Goal: Task Accomplishment & Management: Manage account settings

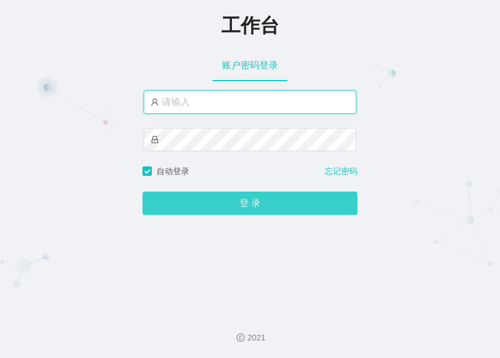
type input "admin"
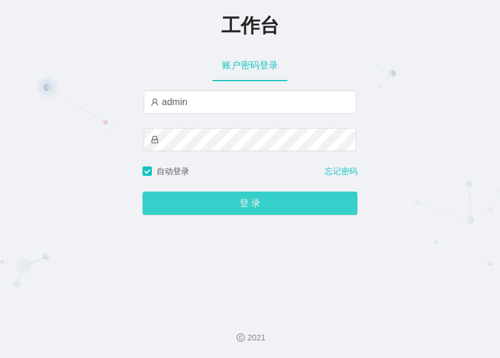
click at [238, 197] on button "登 录" at bounding box center [249, 202] width 215 height 23
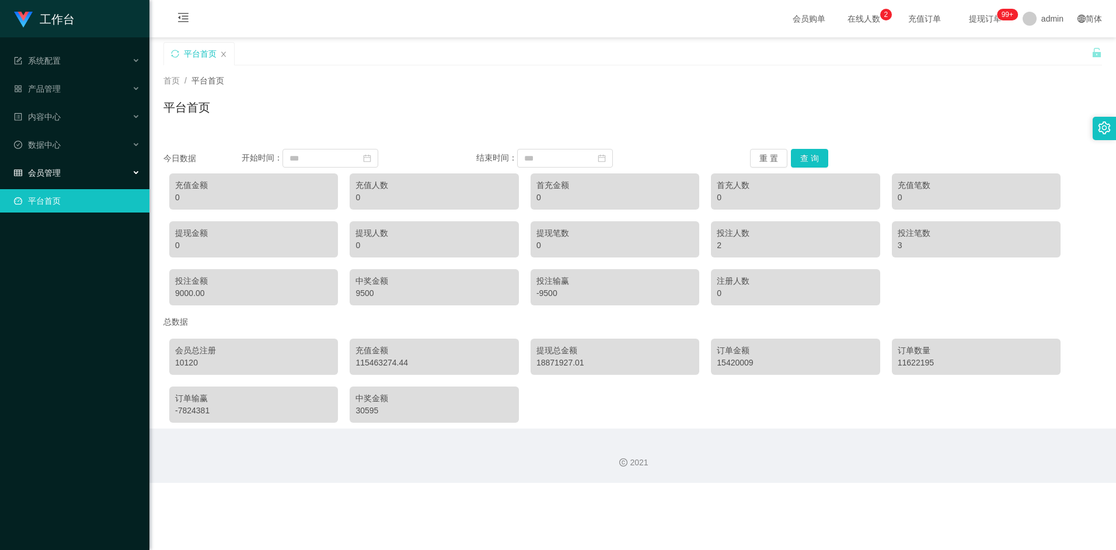
click at [89, 175] on div "会员管理" at bounding box center [74, 172] width 149 height 23
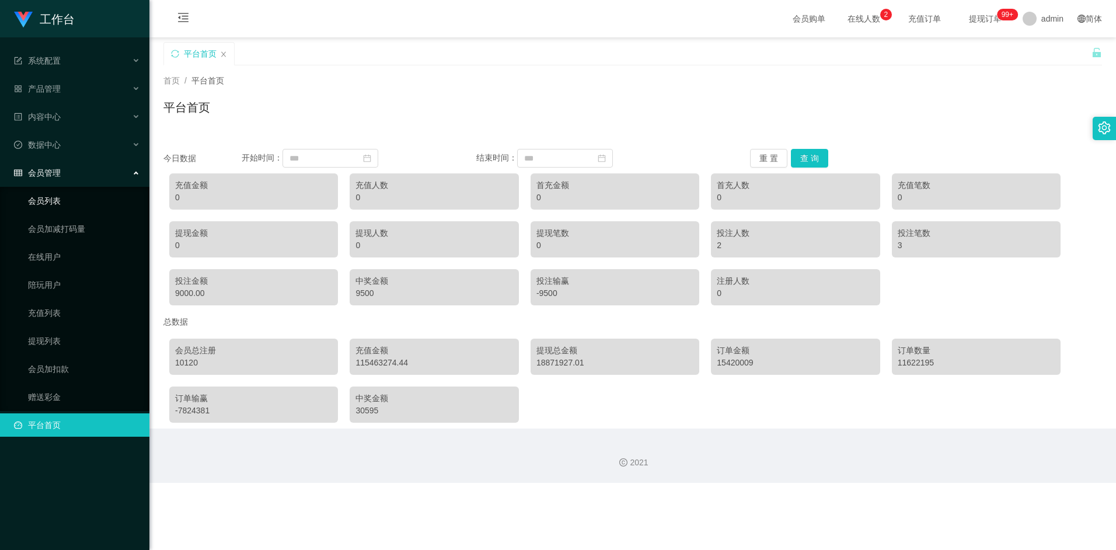
click at [65, 204] on link "会员列表" at bounding box center [84, 200] width 112 height 23
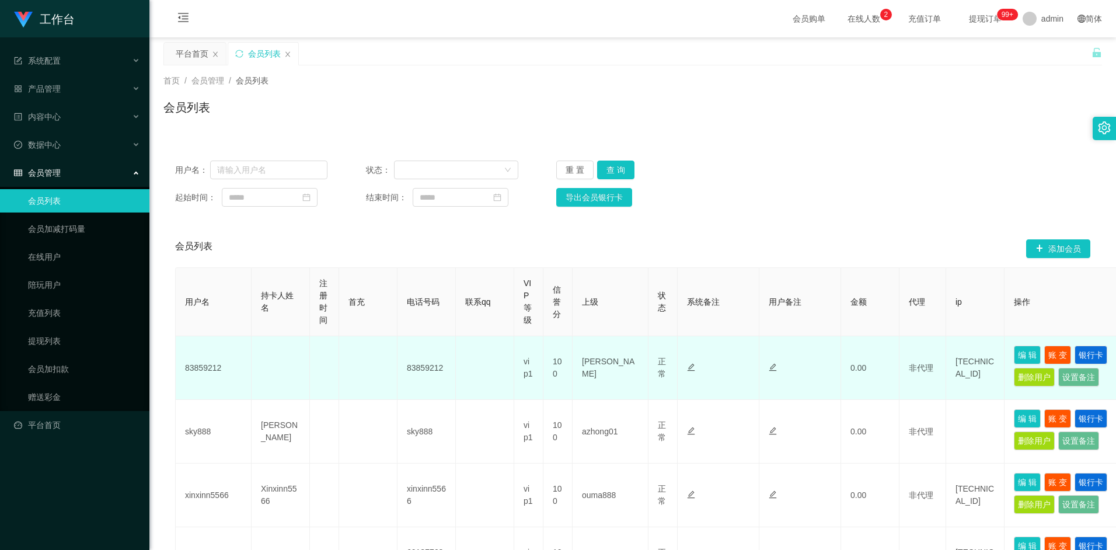
click at [499, 357] on td "100" at bounding box center [557, 368] width 29 height 64
click at [213, 357] on td "83859212" at bounding box center [214, 368] width 76 height 64
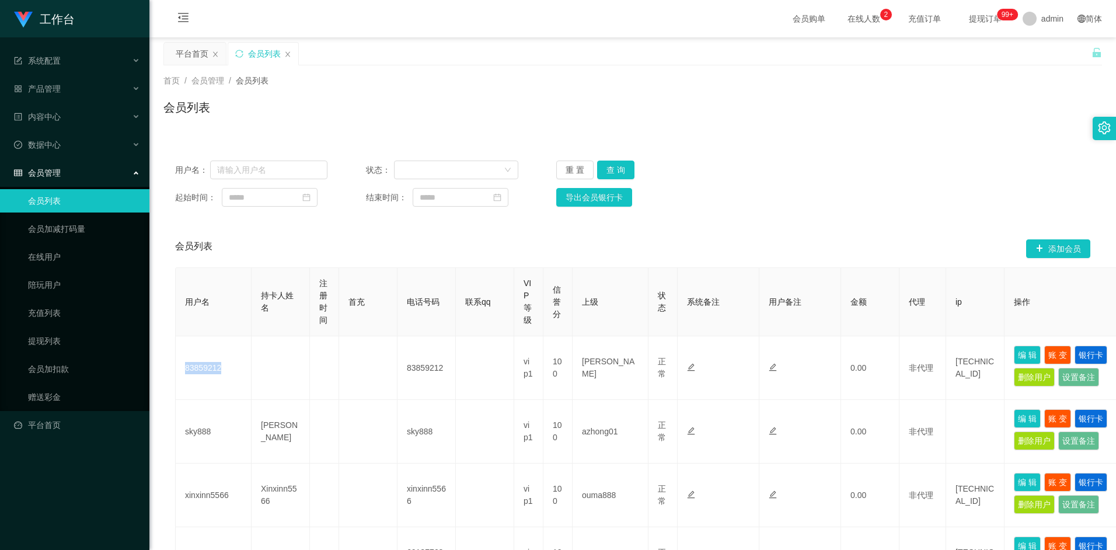
copy td "83859212"
click at [256, 179] on div "用户名： 状态： 重 置 查 询 起始时间： 结束时间： 导出会员银行卡" at bounding box center [632, 183] width 939 height 69
click at [256, 175] on input "text" at bounding box center [269, 170] width 118 height 19
paste input "83859212"
type input "83859212"
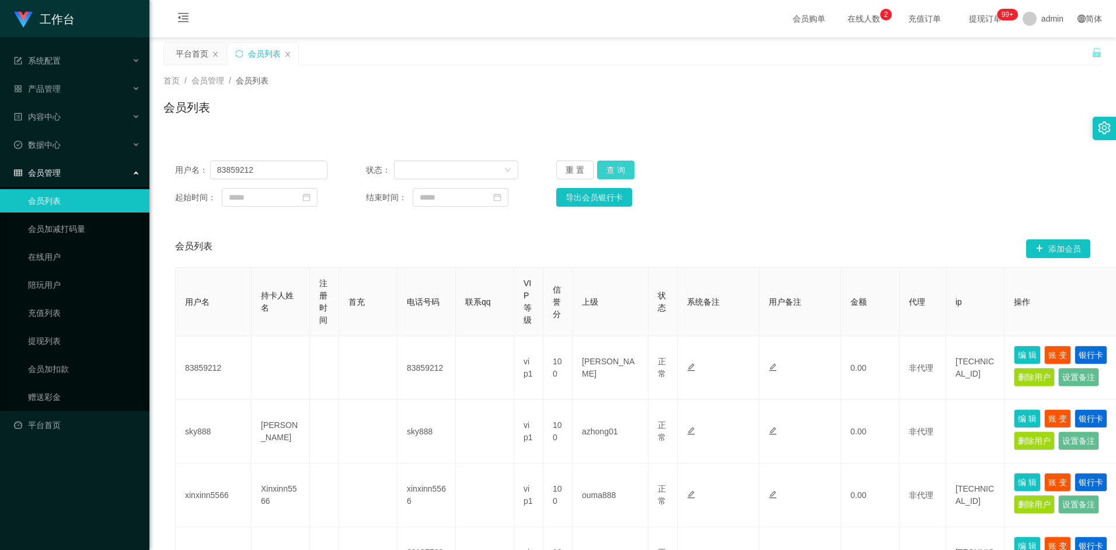
click at [499, 170] on button "查 询" at bounding box center [615, 170] width 37 height 19
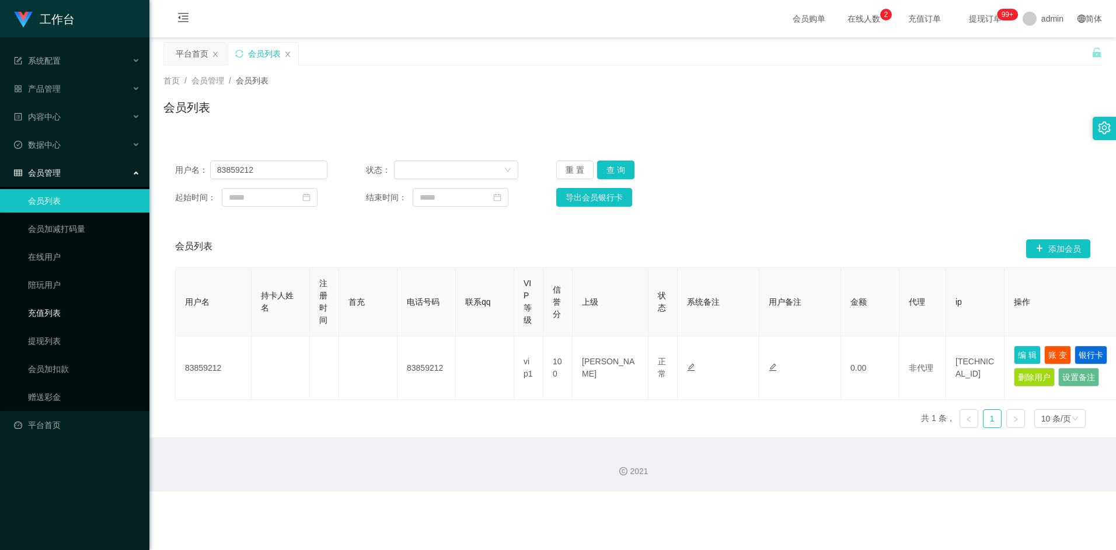
click at [50, 315] on link "充值列表" at bounding box center [84, 312] width 112 height 23
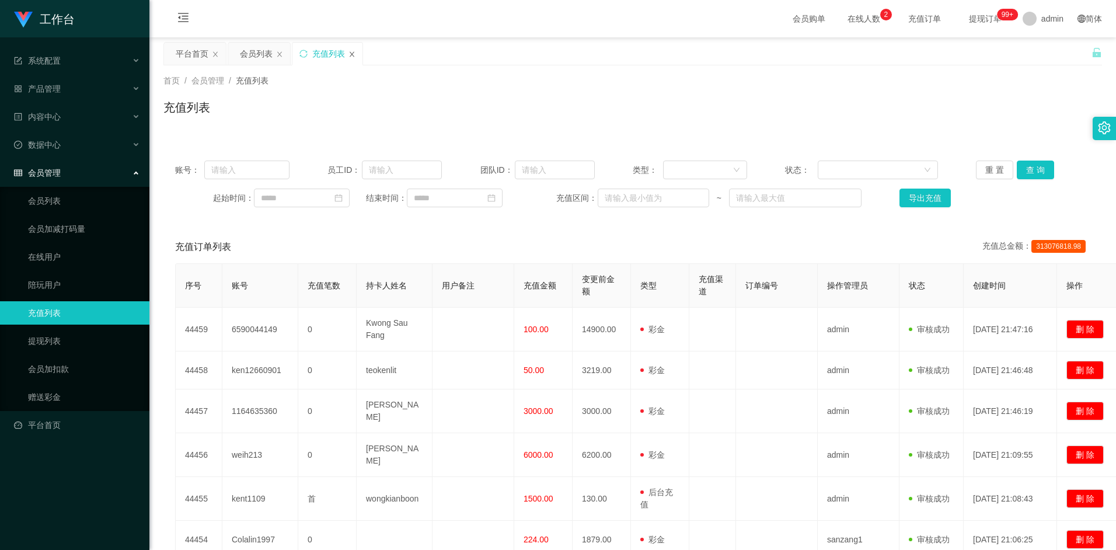
click at [354, 55] on icon "图标: close" at bounding box center [351, 54] width 7 height 7
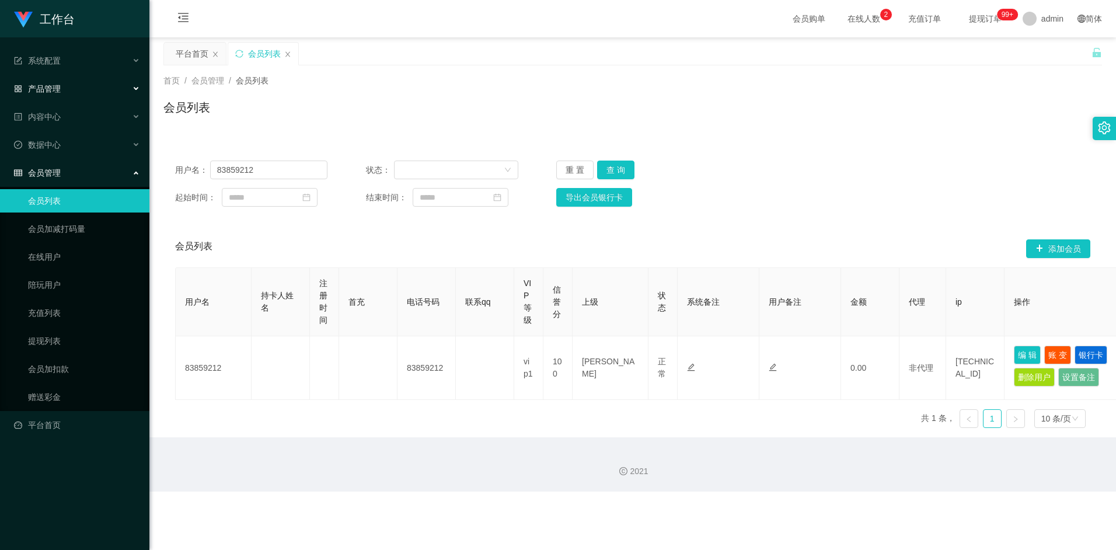
click at [124, 88] on div "产品管理" at bounding box center [74, 88] width 149 height 23
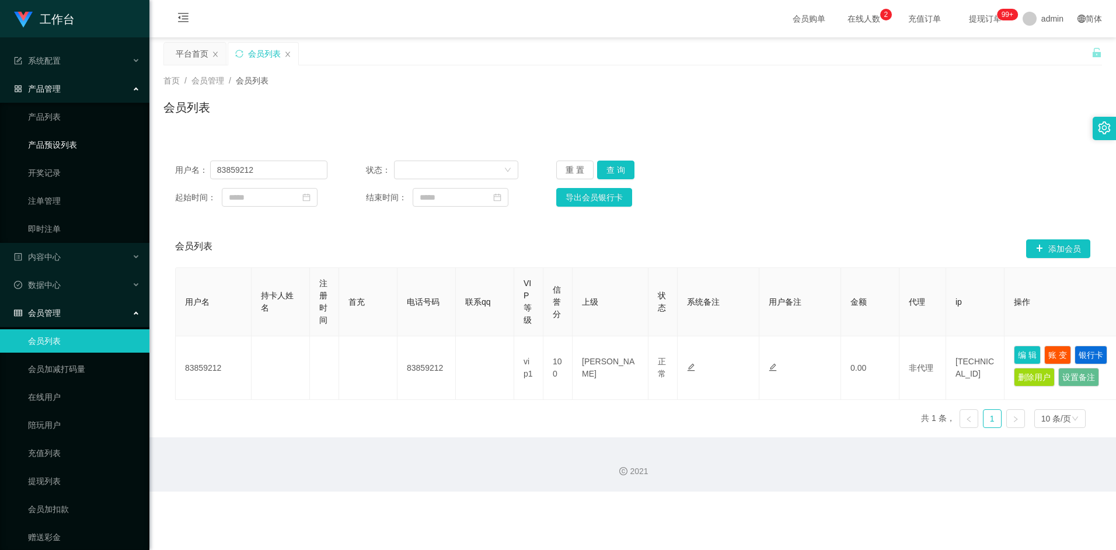
click at [89, 148] on link "产品预设列表" at bounding box center [84, 144] width 112 height 23
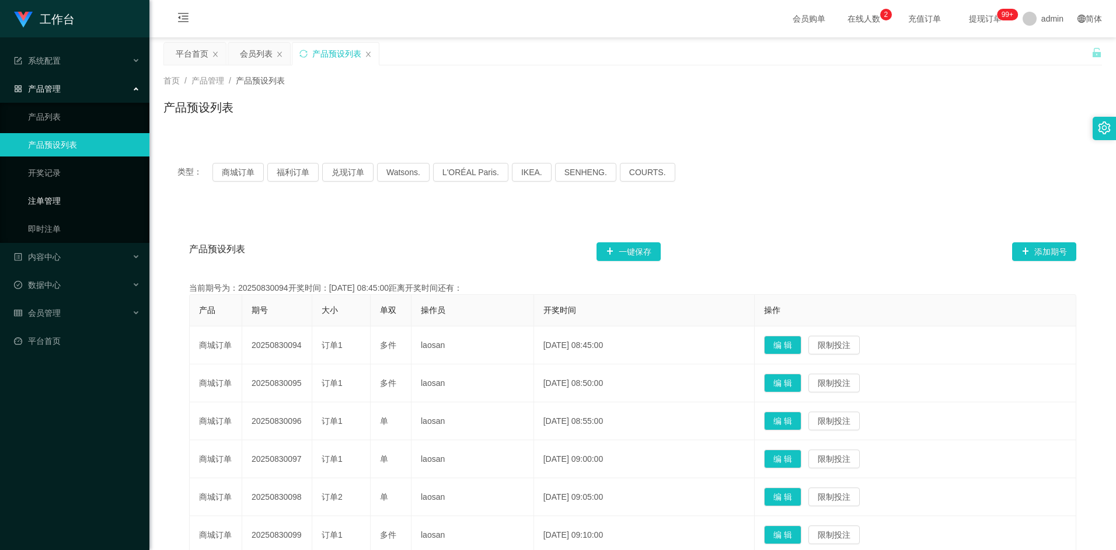
click at [60, 201] on link "注单管理" at bounding box center [84, 200] width 112 height 23
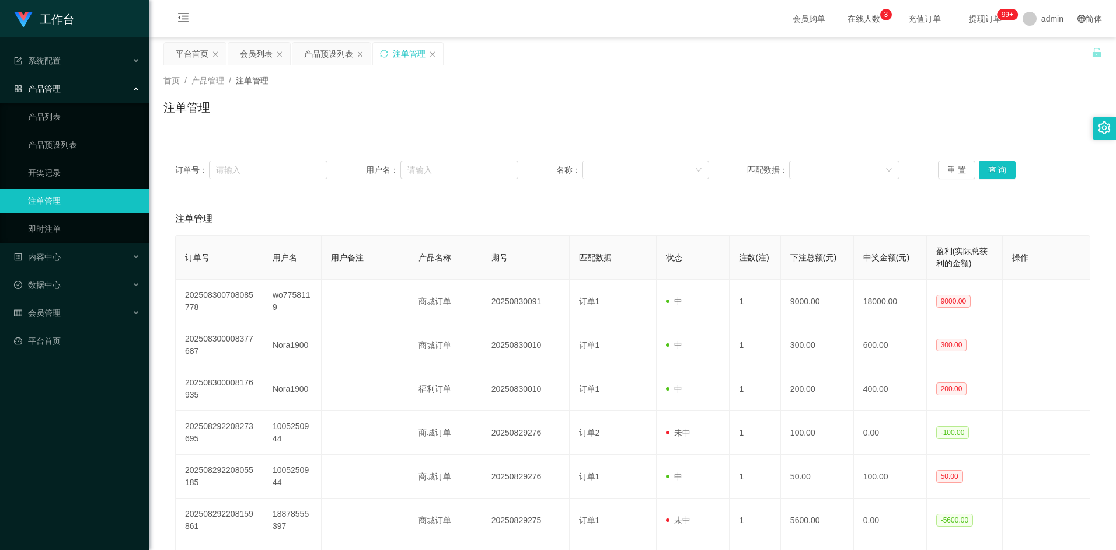
click at [135, 91] on div "产品管理" at bounding box center [74, 88] width 149 height 23
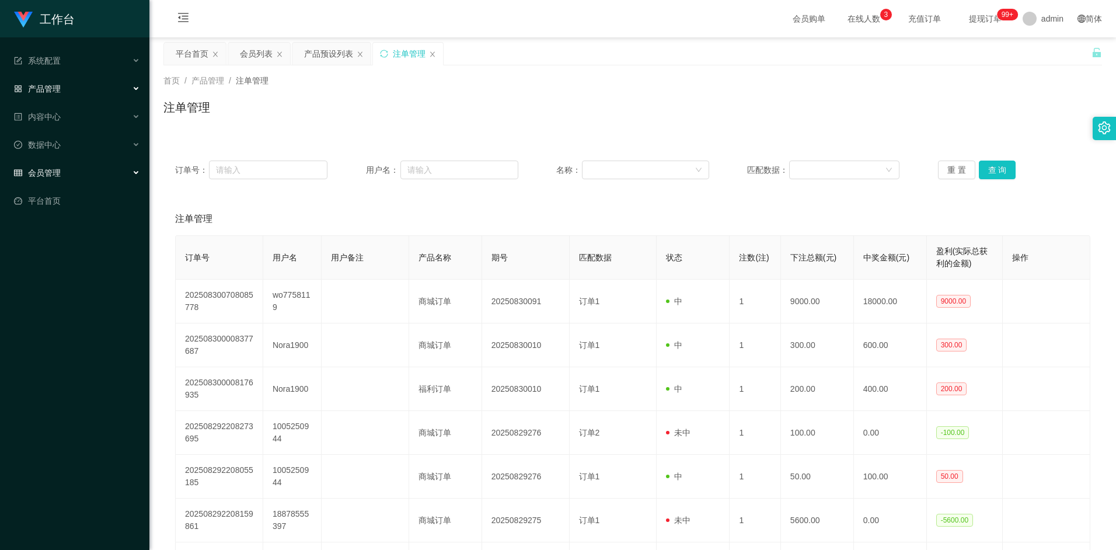
click at [135, 173] on icon at bounding box center [137, 173] width 6 height 0
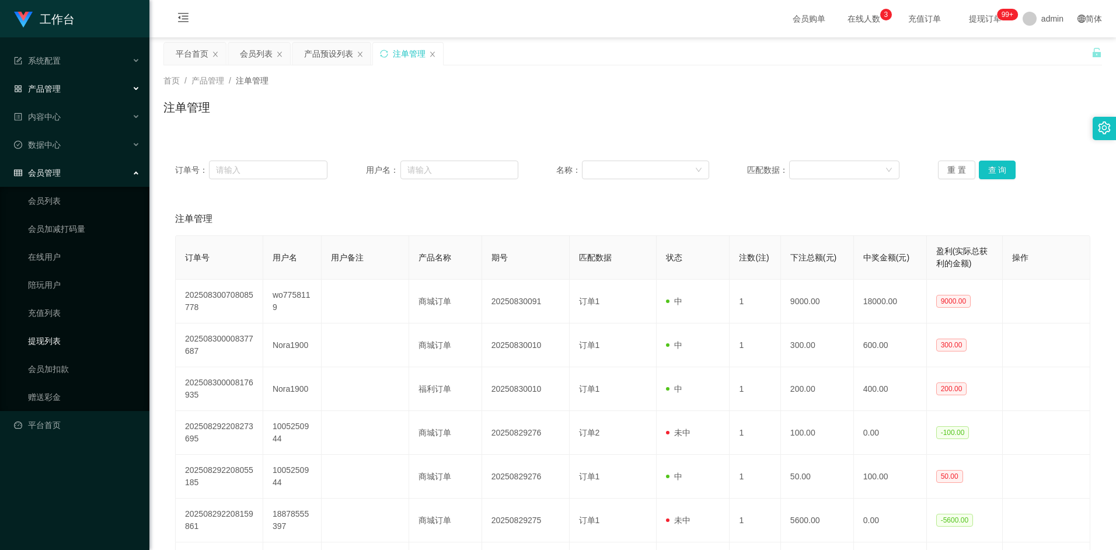
click at [52, 341] on link "提现列表" at bounding box center [84, 340] width 112 height 23
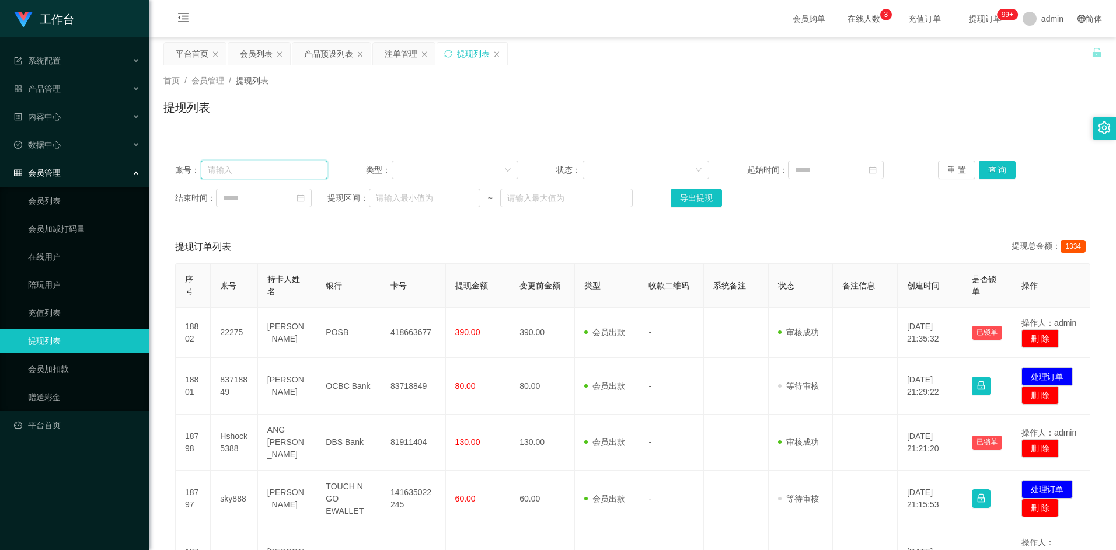
click at [267, 173] on input "text" at bounding box center [264, 170] width 127 height 19
paste input "83859212"
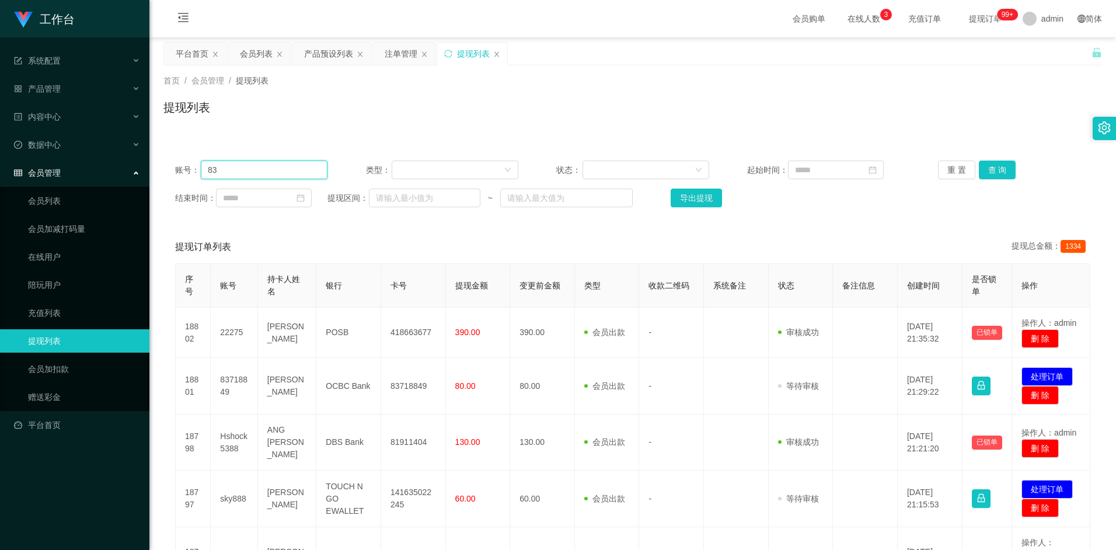
type input "8"
paste input "83859212"
type input "83859212"
click at [499, 174] on button "查 询" at bounding box center [997, 170] width 37 height 19
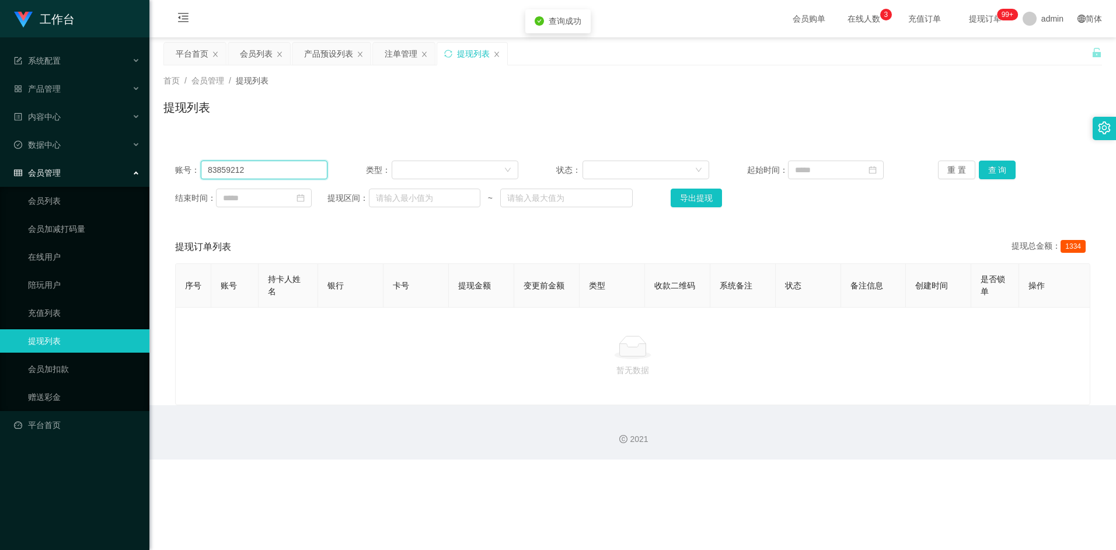
drag, startPoint x: 229, startPoint y: 169, endPoint x: 165, endPoint y: 172, distance: 63.7
click at [165, 172] on div "账号： 83859212 类型： 状态： 起始时间： 重 置 查 询 结束时间： 提现区间： ~ 导出提现" at bounding box center [632, 184] width 939 height 70
click at [499, 172] on button "查 询" at bounding box center [997, 170] width 37 height 19
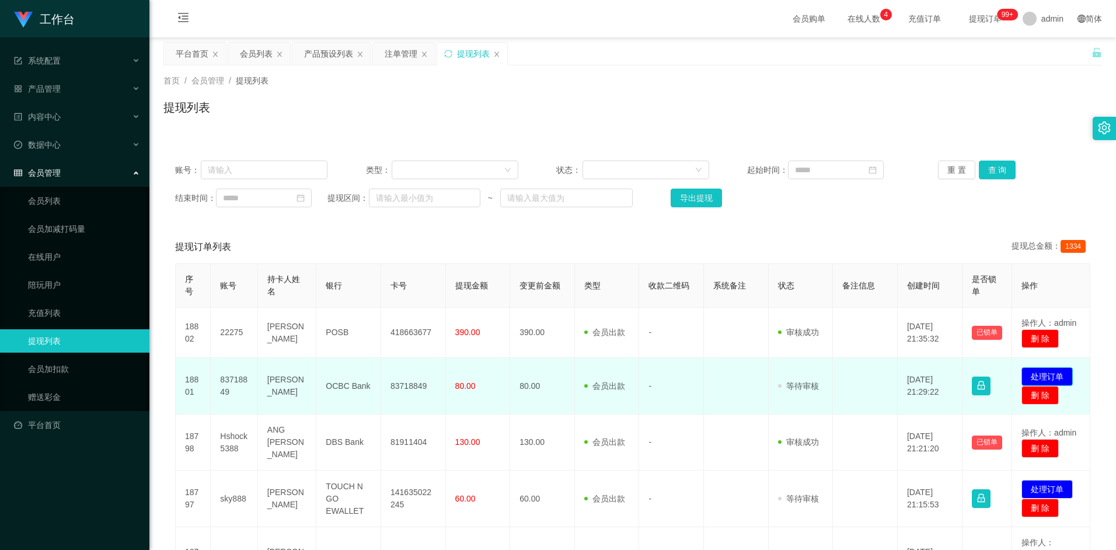
click at [499, 357] on button "处理订单" at bounding box center [1047, 376] width 51 height 19
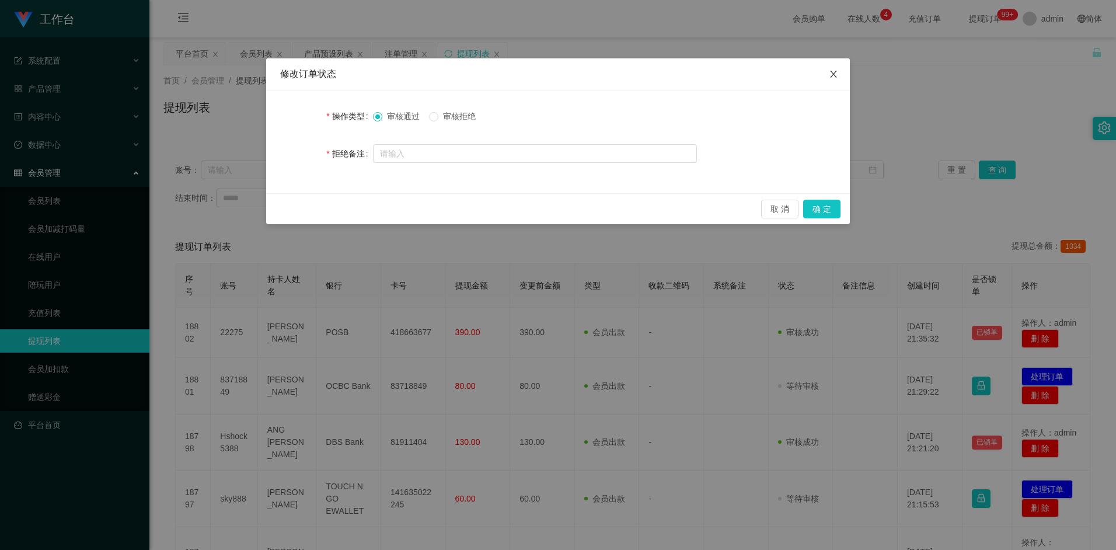
click at [499, 76] on span "Close" at bounding box center [833, 74] width 33 height 33
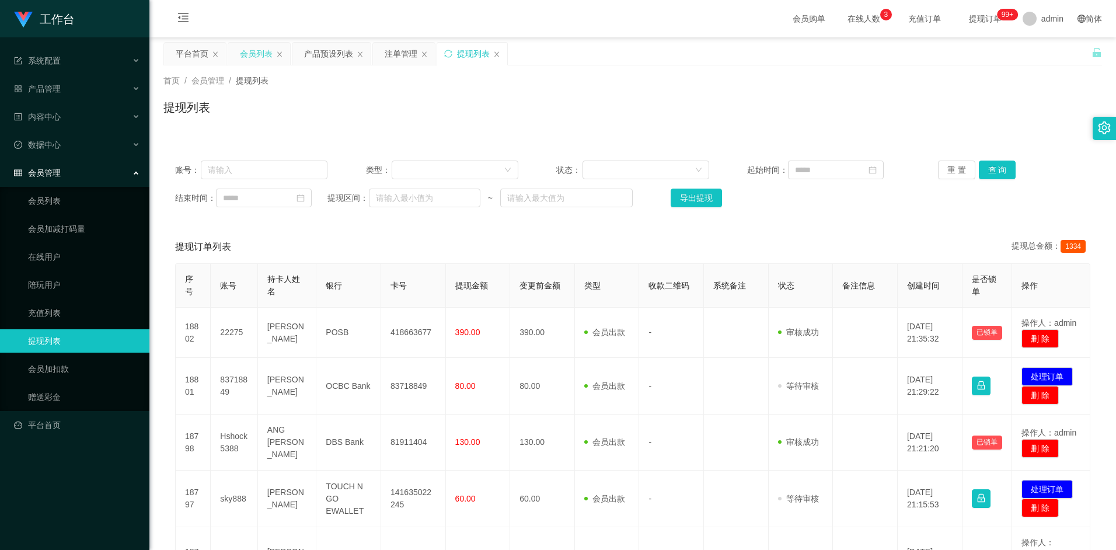
click at [250, 54] on div "会员列表" at bounding box center [256, 54] width 33 height 22
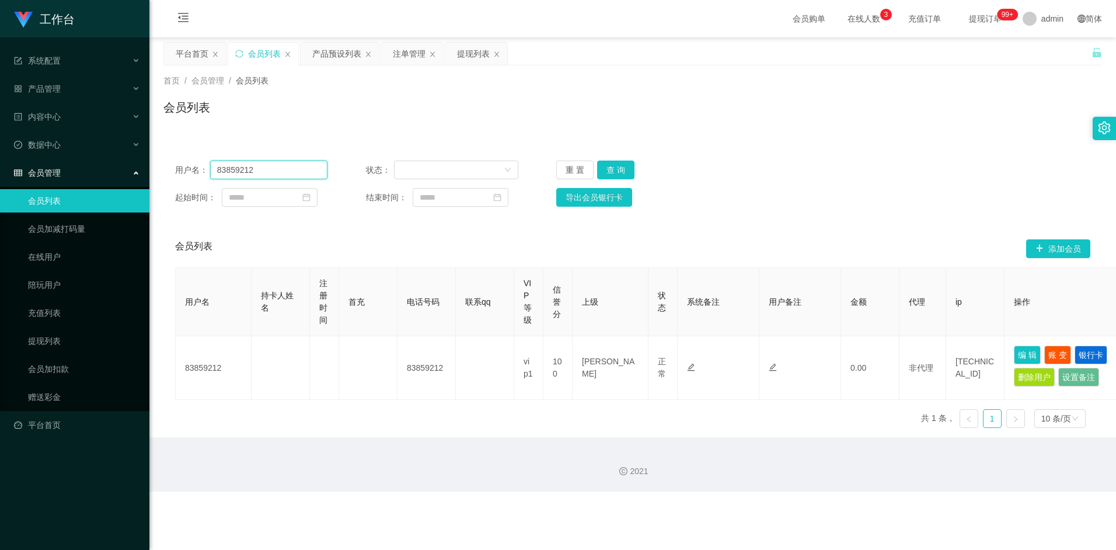
click at [272, 166] on input "83859212" at bounding box center [269, 170] width 118 height 19
drag, startPoint x: 272, startPoint y: 166, endPoint x: 165, endPoint y: 162, distance: 107.5
click at [165, 162] on div "用户名： 83859212 状态： 重 置 查 询 起始时间： 结束时间： 导出会员银行卡" at bounding box center [632, 183] width 939 height 69
